Goal: Obtain resource: Download file/media

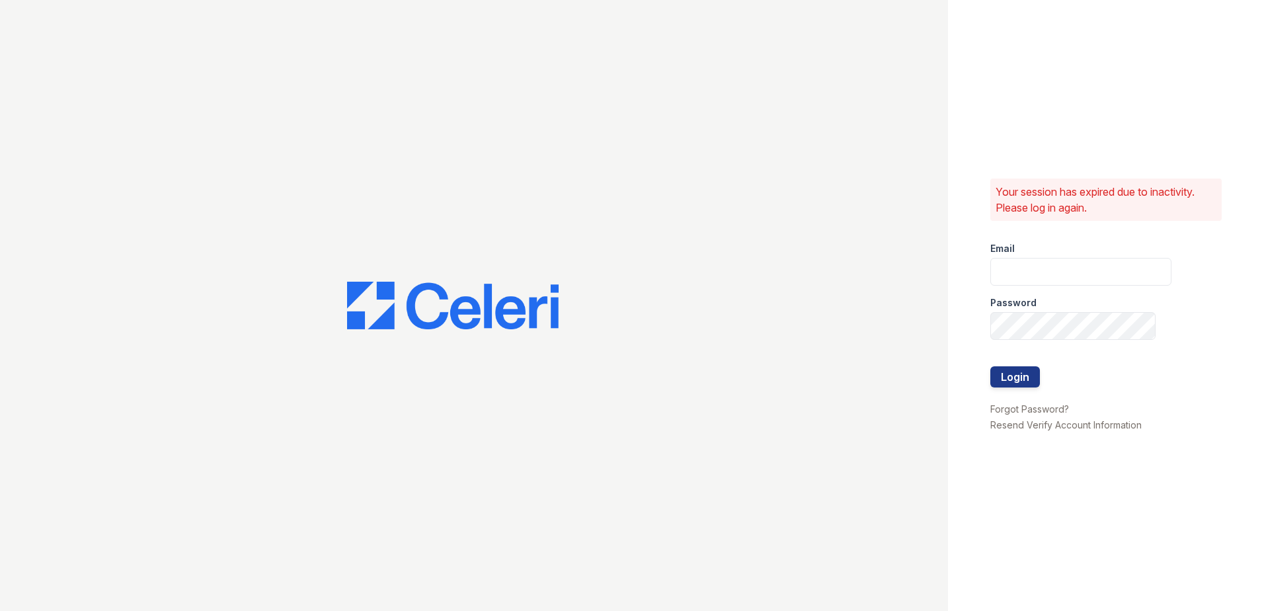
type input "[EMAIL_ADDRESS][DOMAIN_NAME]"
click at [1019, 387] on div at bounding box center [1080, 393] width 181 height 13
click at [1020, 384] on button "Login" at bounding box center [1015, 376] width 50 height 21
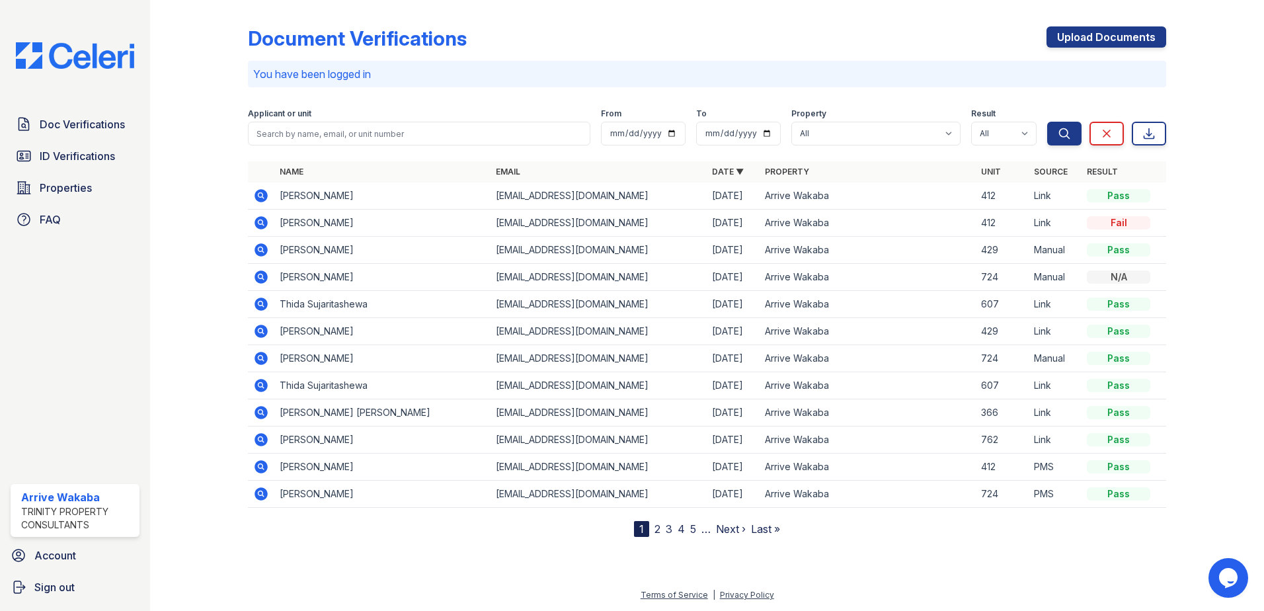
click at [261, 215] on icon at bounding box center [261, 223] width 16 height 16
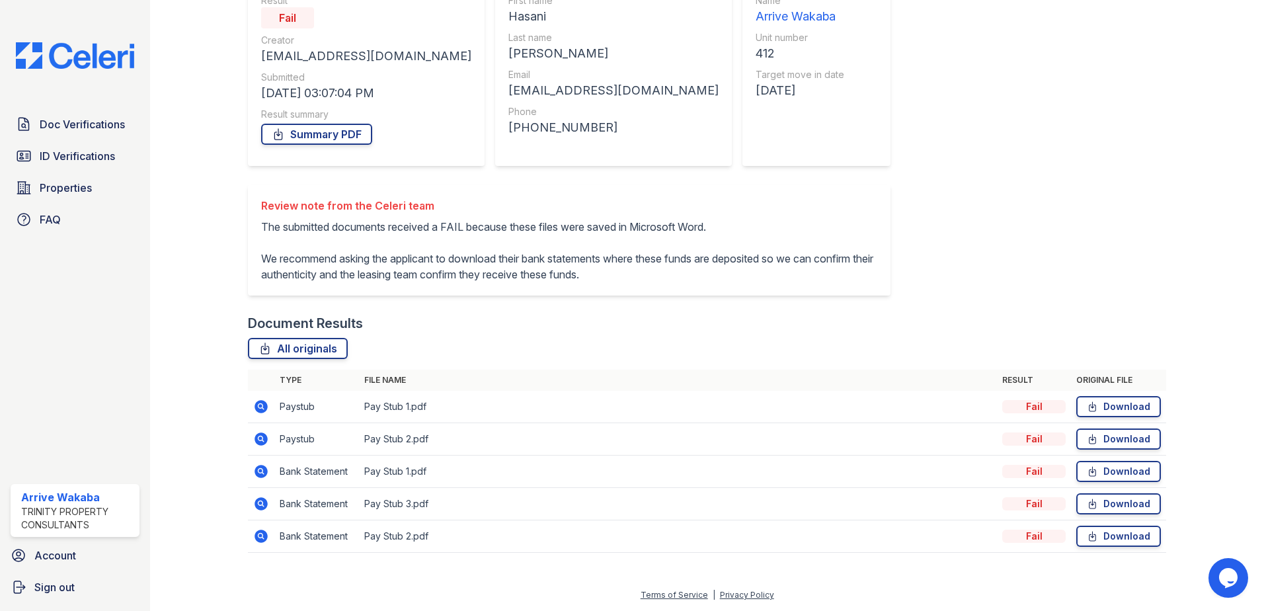
scroll to position [157, 0]
click at [1087, 409] on icon at bounding box center [1092, 406] width 11 height 13
click at [757, 385] on th "File name" at bounding box center [678, 380] width 638 height 21
click at [1087, 445] on icon at bounding box center [1092, 438] width 11 height 13
drag, startPoint x: 1072, startPoint y: 501, endPoint x: 1051, endPoint y: 496, distance: 22.5
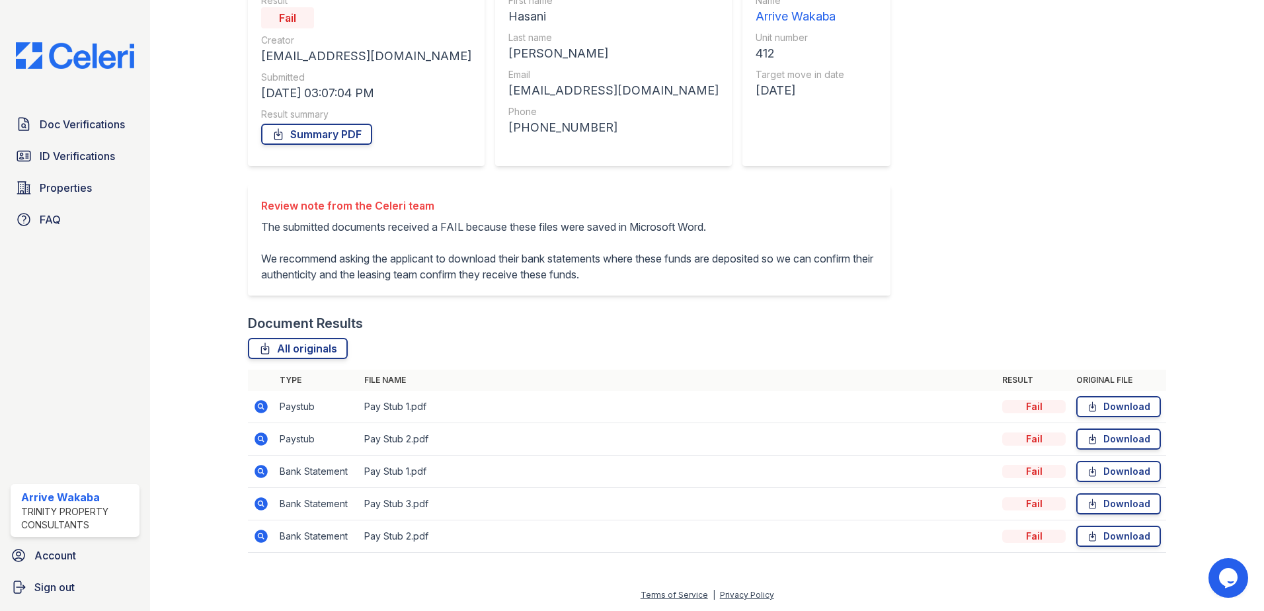
click at [1076, 501] on link "Download" at bounding box center [1118, 503] width 85 height 21
drag, startPoint x: 83, startPoint y: 130, endPoint x: 61, endPoint y: 126, distance: 22.1
click at [82, 132] on span "Doc Verifications" at bounding box center [82, 124] width 85 height 16
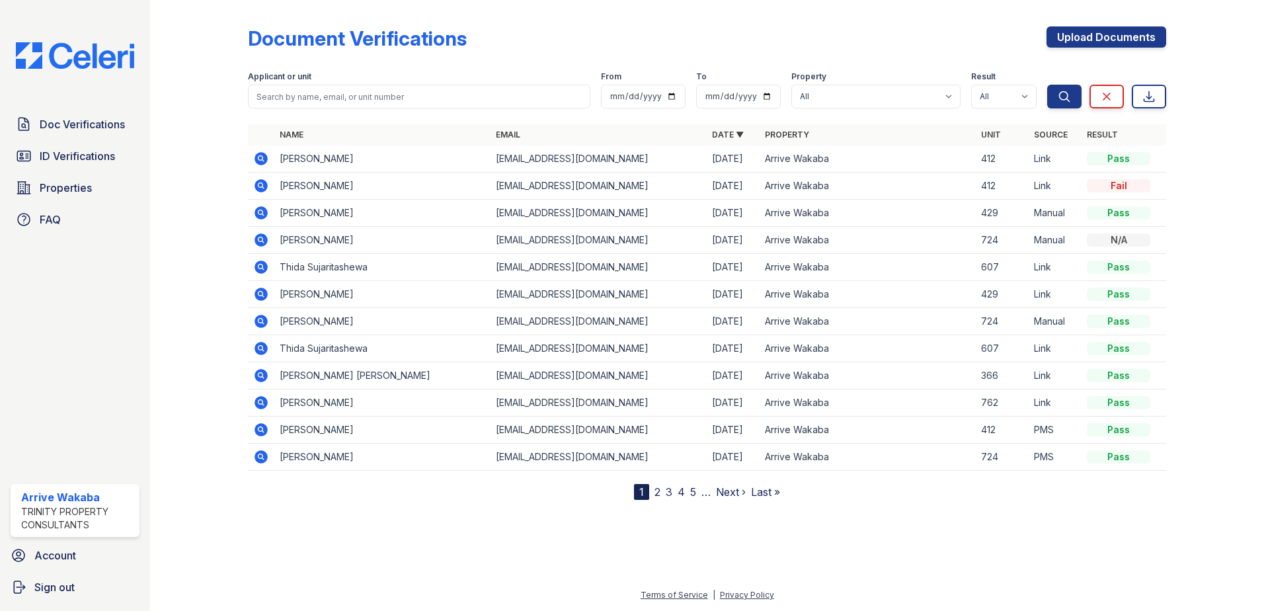
click at [251, 154] on td at bounding box center [261, 158] width 26 height 27
click at [257, 156] on icon at bounding box center [261, 158] width 13 height 13
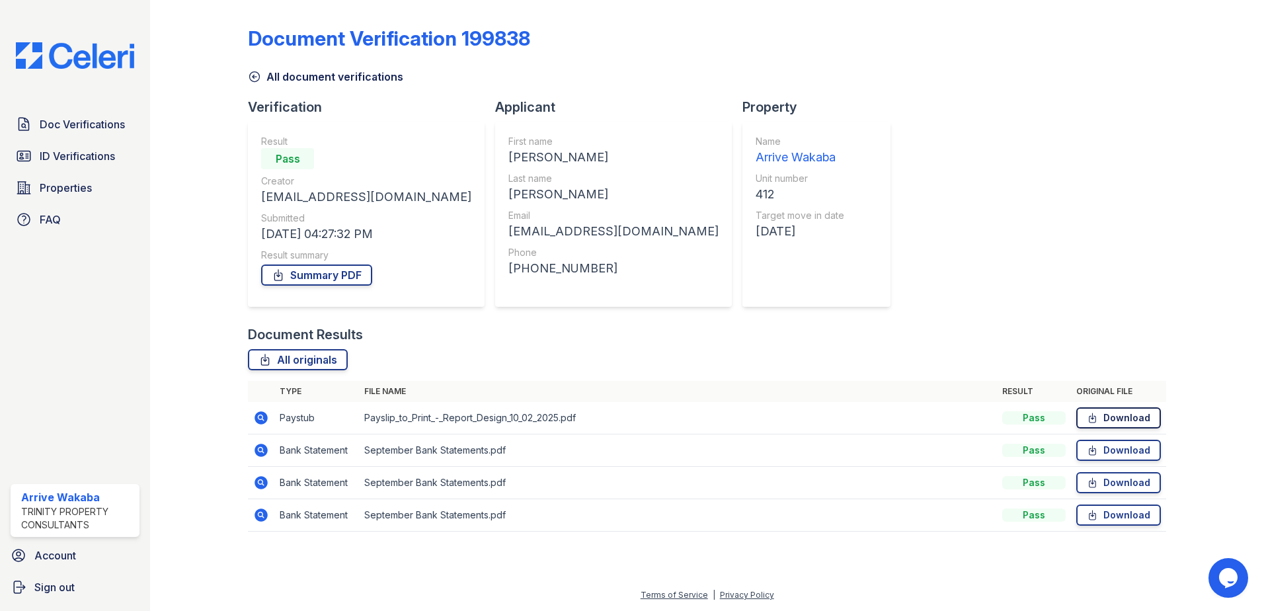
click at [1095, 421] on icon at bounding box center [1092, 417] width 11 height 13
drag, startPoint x: 607, startPoint y: 475, endPoint x: 672, endPoint y: 465, distance: 66.2
click at [608, 474] on td "September Bank Statements.pdf" at bounding box center [678, 483] width 638 height 32
click at [1107, 444] on link "Download" at bounding box center [1118, 450] width 85 height 21
